Goal: Transaction & Acquisition: Purchase product/service

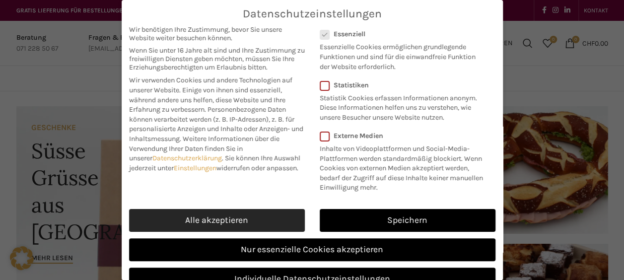
click at [237, 223] on link "Alle akzeptieren" at bounding box center [217, 220] width 176 height 23
checkbox input "true"
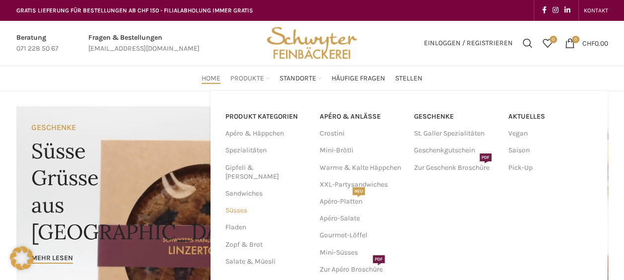
click at [237, 202] on link "Süsses" at bounding box center [266, 210] width 82 height 17
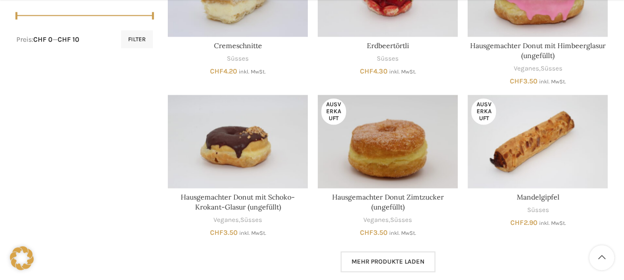
scroll to position [546, 0]
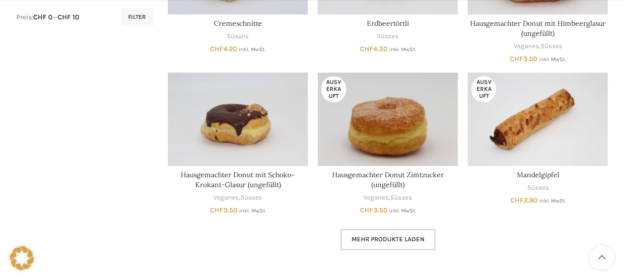
click at [375, 237] on span "Mehr Produkte laden" at bounding box center [387, 239] width 73 height 8
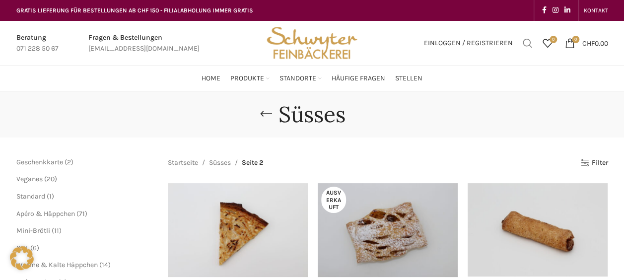
click at [526, 41] on span "Suchen" at bounding box center [527, 43] width 10 height 10
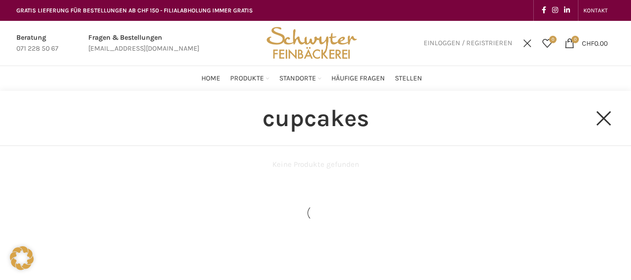
type input "cupcakes"
click button "Search" at bounding box center [0, 0] width 0 height 0
